Goal: Navigation & Orientation: Find specific page/section

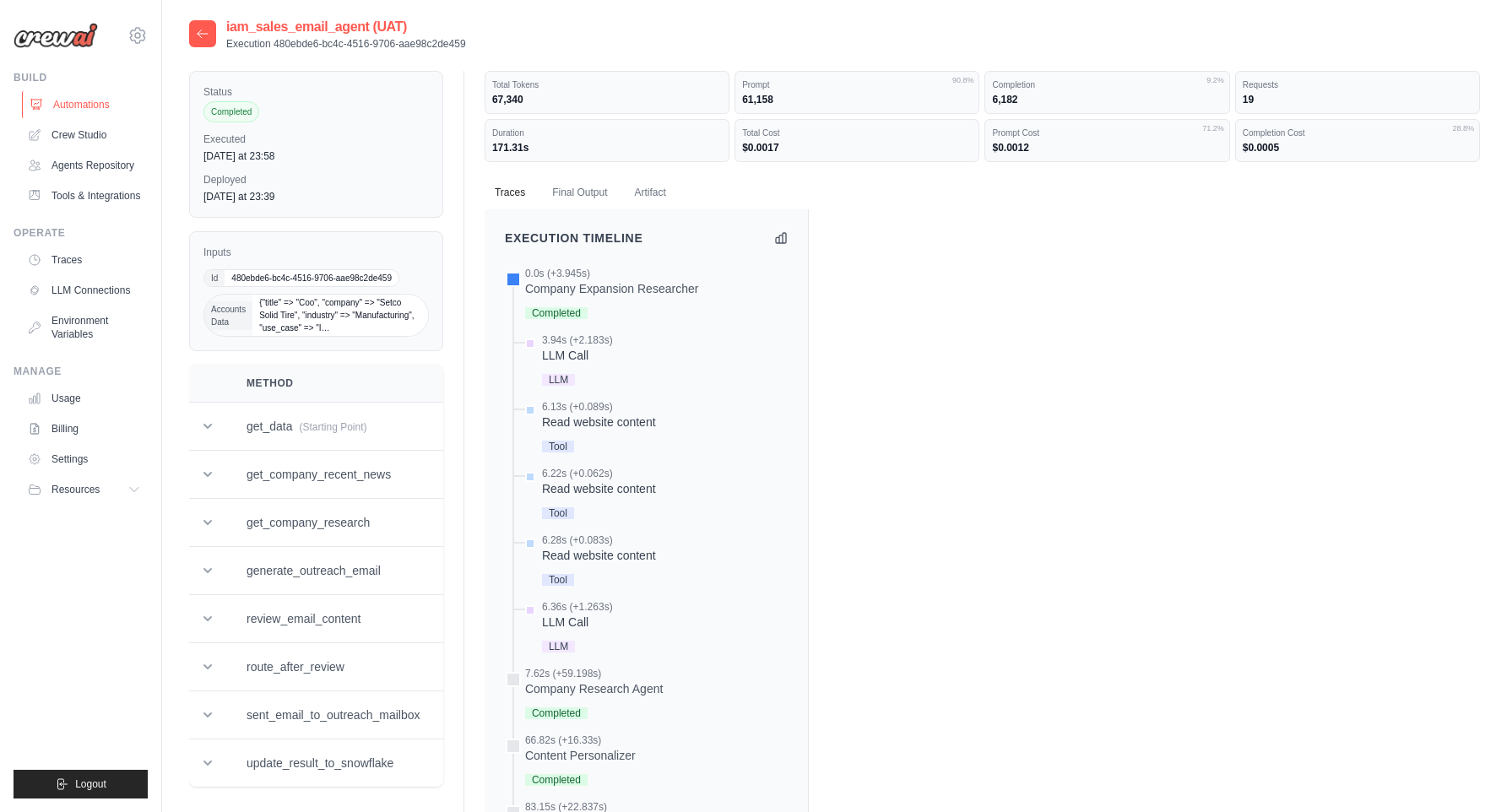
click at [99, 108] on link "Automations" at bounding box center [86, 105] width 128 height 27
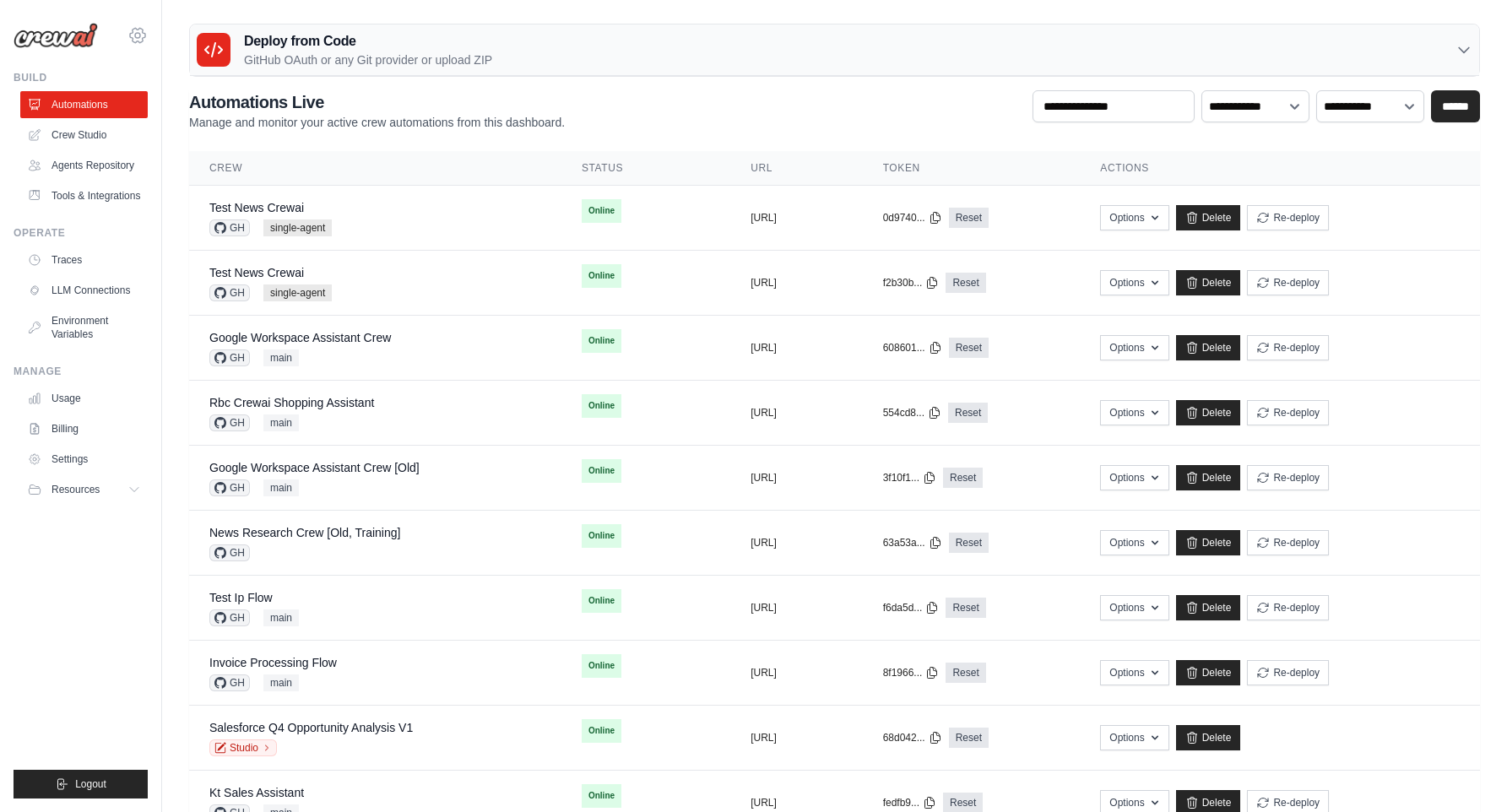
click at [142, 40] on icon at bounding box center [137, 35] width 15 height 14
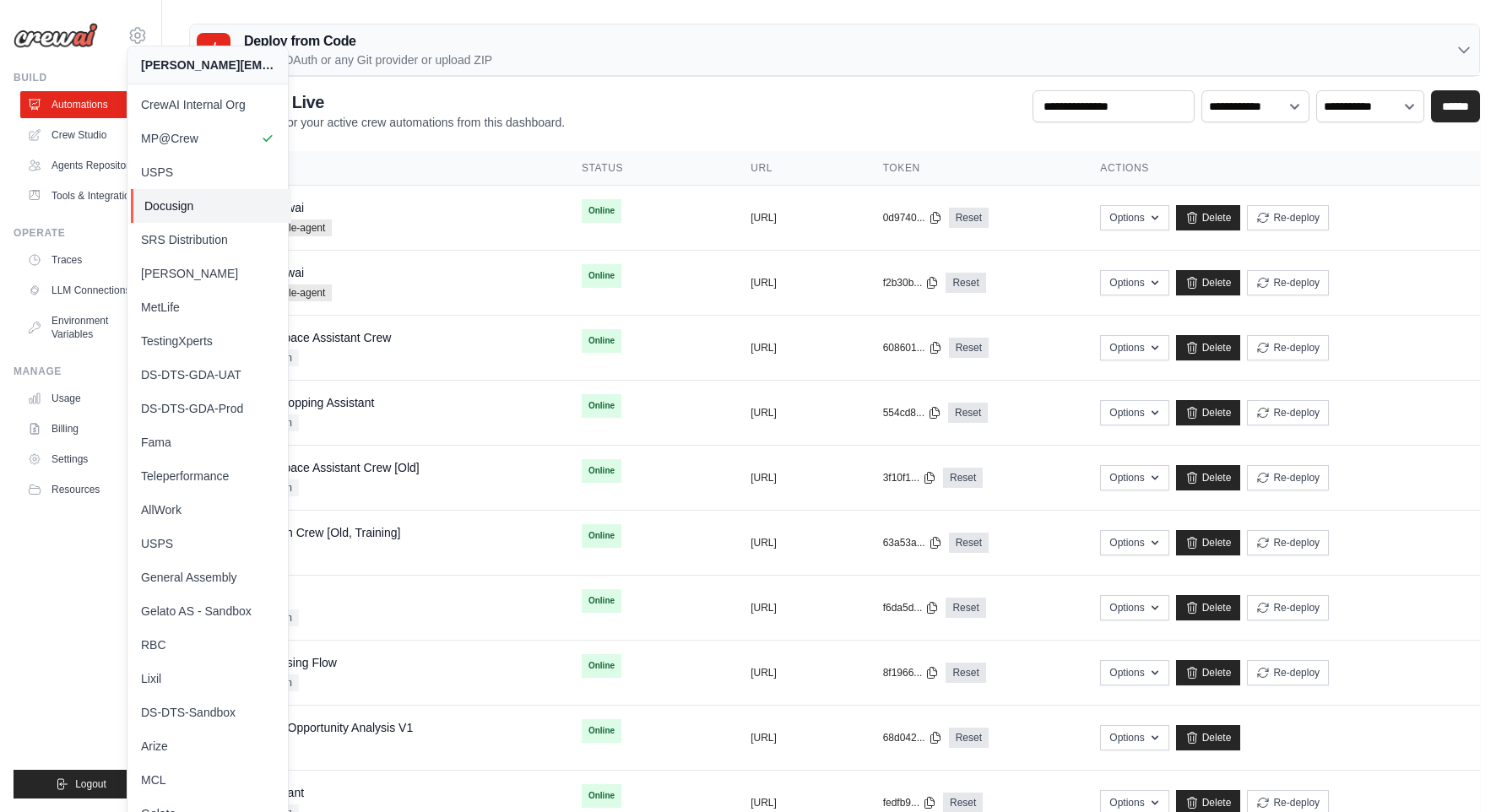
click at [207, 209] on span "Docusign" at bounding box center [211, 205] width 134 height 17
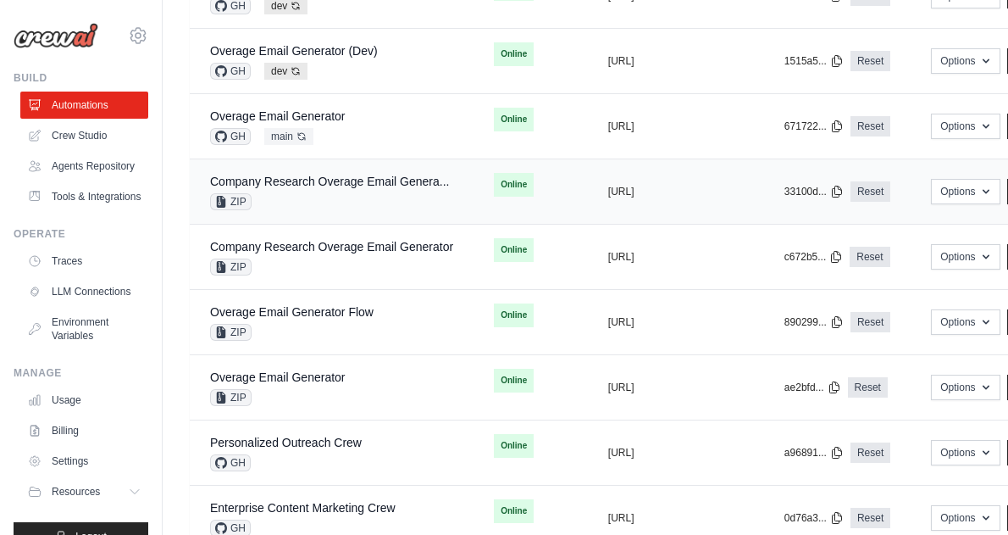
scroll to position [992, 0]
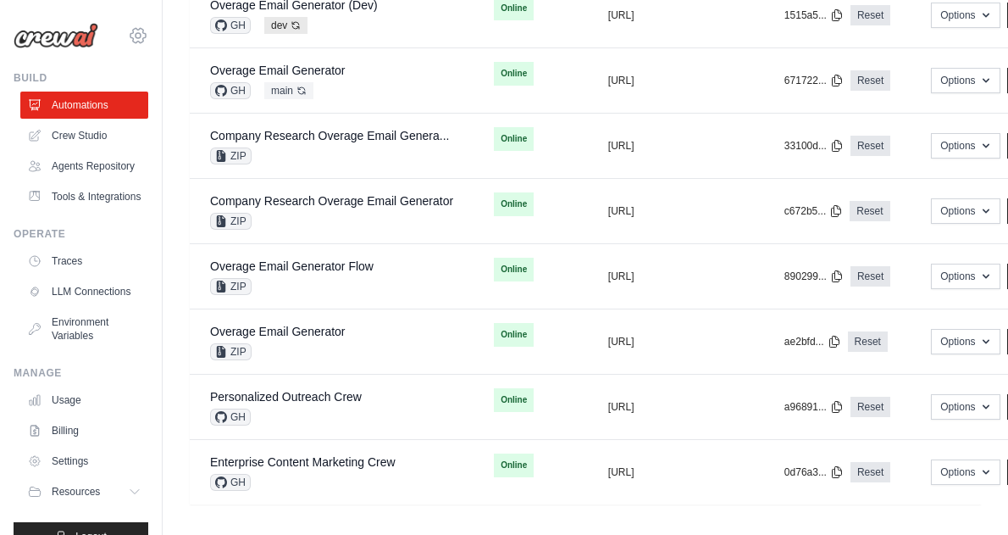
click at [136, 36] on icon at bounding box center [138, 35] width 5 height 5
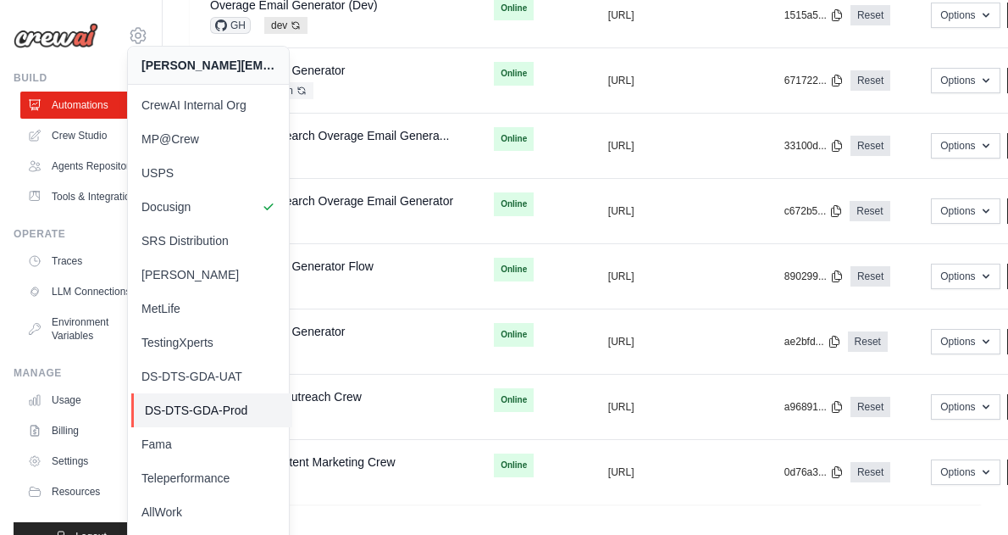
click at [225, 408] on span "DS-DTS-GDA-Prod" at bounding box center [212, 410] width 134 height 17
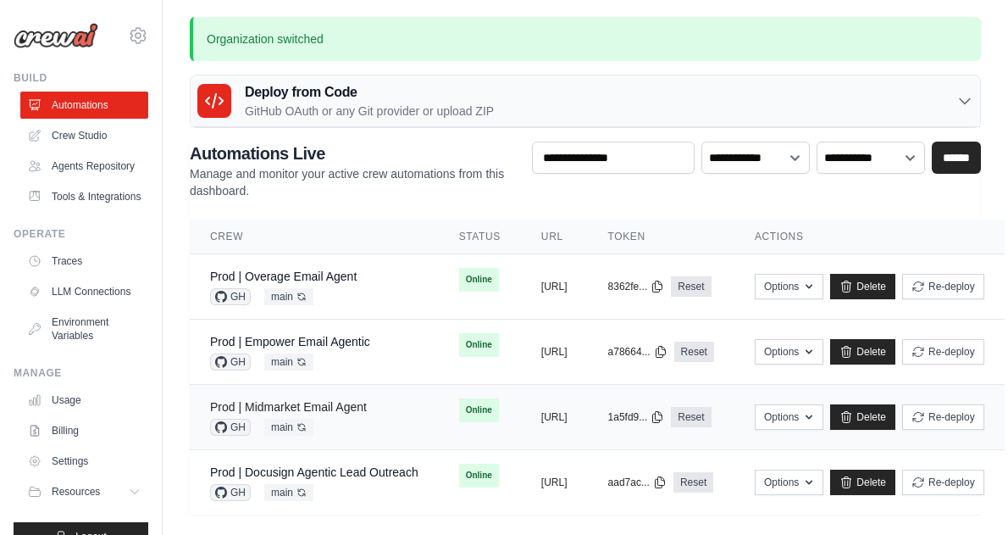
scroll to position [14, 0]
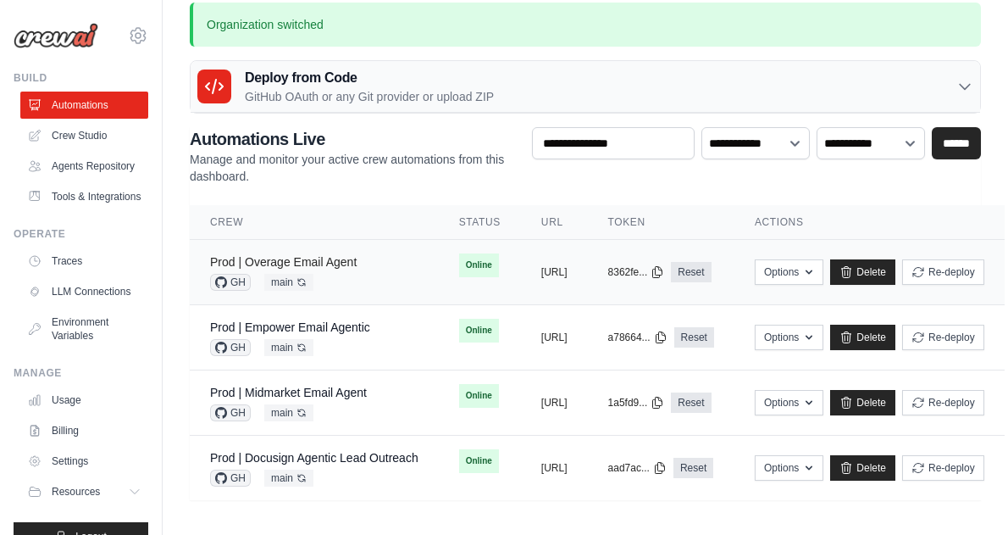
click at [334, 262] on link "Prod | Overage Email Agent" at bounding box center [283, 262] width 147 height 14
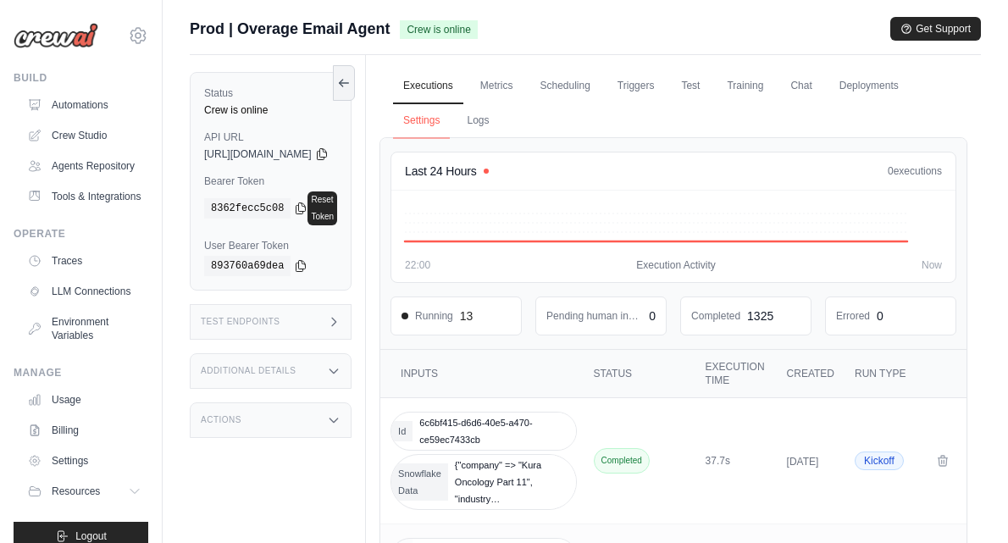
click at [450, 125] on link "Settings" at bounding box center [421, 121] width 57 height 36
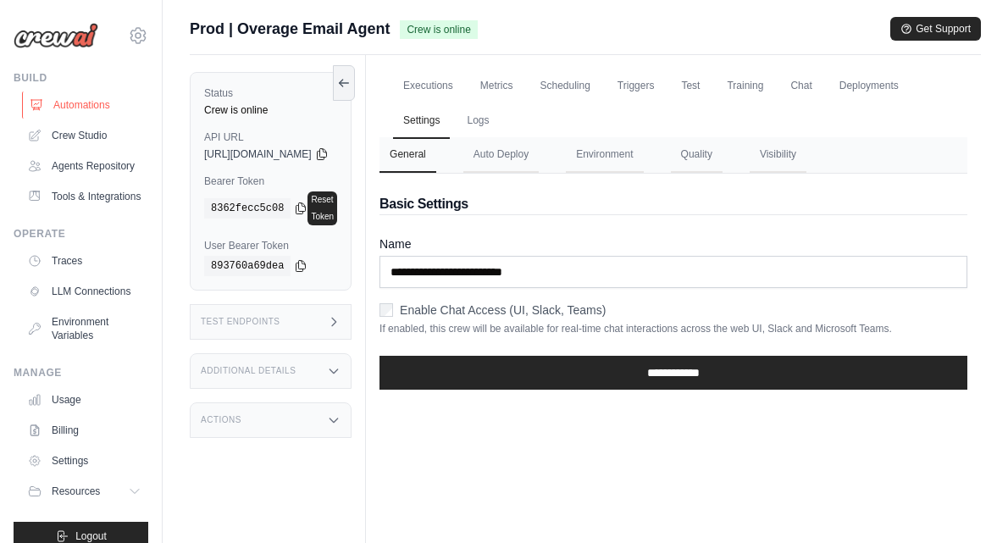
click at [113, 94] on link "Automations" at bounding box center [86, 105] width 128 height 27
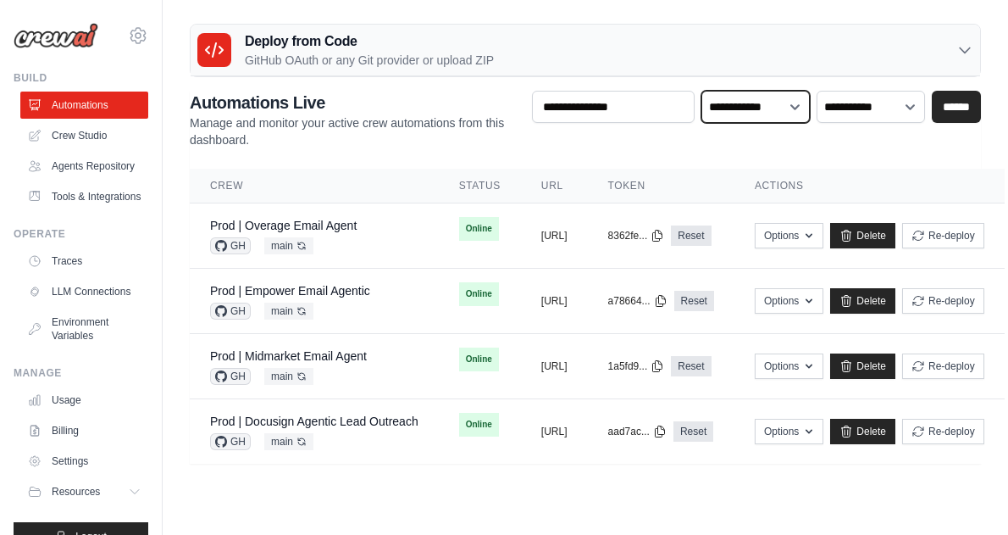
click at [774, 114] on select "**********" at bounding box center [756, 106] width 108 height 31
click at [873, 101] on select "**********" at bounding box center [871, 106] width 108 height 31
click at [476, 95] on h2 "Automations Live" at bounding box center [354, 103] width 329 height 24
click at [395, 115] on p "Manage and monitor your active crew automations from this dashboard." at bounding box center [354, 131] width 329 height 34
